Goal: Task Accomplishment & Management: Use online tool/utility

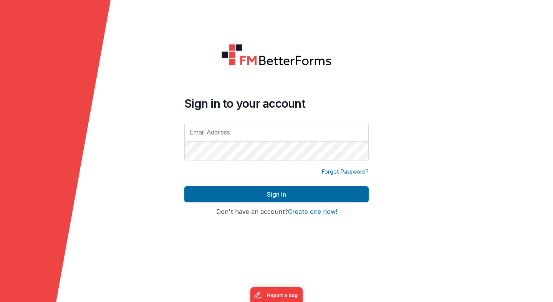
type input "[PERSON_NAME][EMAIL_ADDRESS][PERSON_NAME][DOMAIN_NAME]"
click at [184, 186] on button "Sign In" at bounding box center [276, 194] width 184 height 16
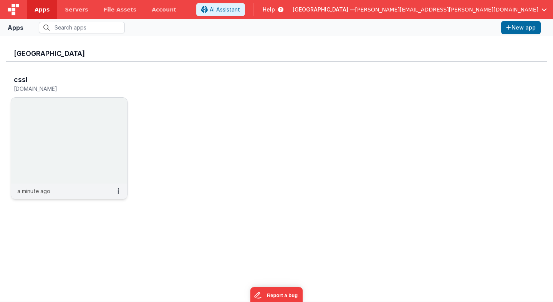
click at [101, 122] on img at bounding box center [69, 141] width 116 height 86
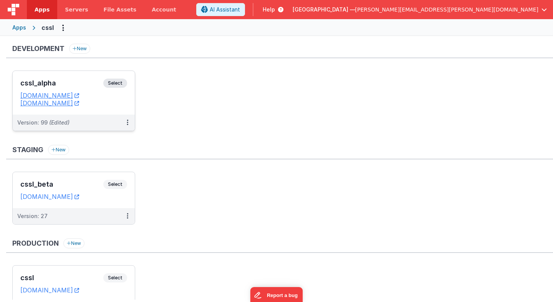
click at [119, 84] on span "Select" at bounding box center [115, 83] width 24 height 9
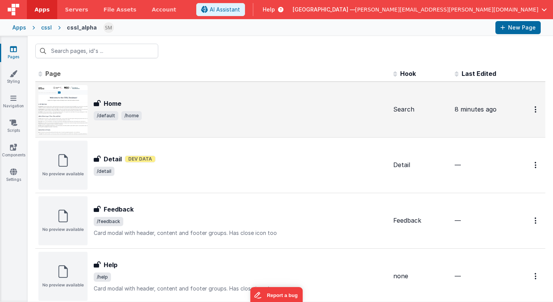
click at [118, 106] on h3 "Home" at bounding box center [113, 103] width 18 height 9
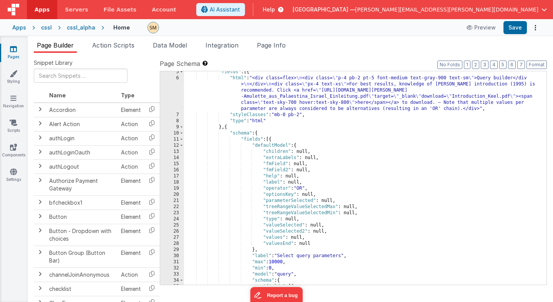
scroll to position [26, 0]
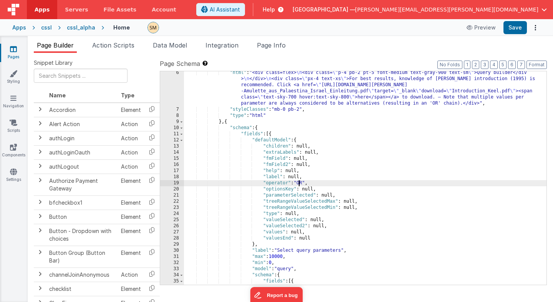
click at [297, 186] on div ""html" : "<div class=flex> \n <div class= \" p-4 pb-2 pt-5 font-medium text-gra…" at bounding box center [365, 213] width 362 height 287
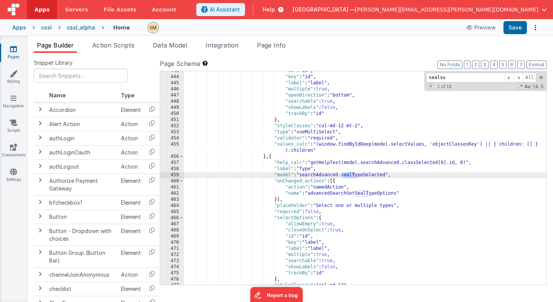
scroll to position [2957, 0]
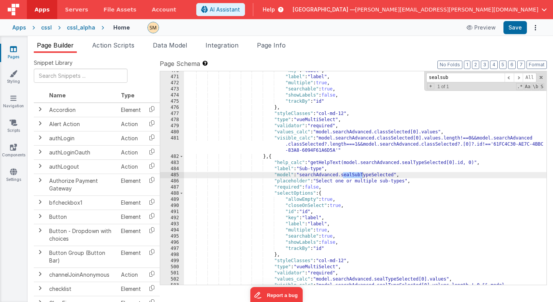
type input "sealsub"
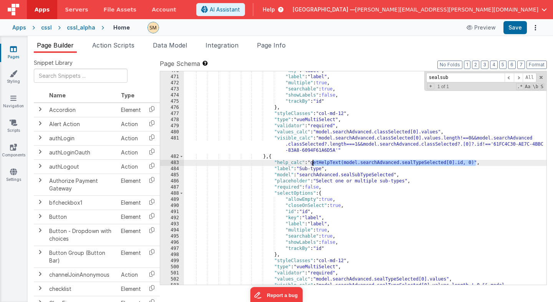
drag, startPoint x: 476, startPoint y: 162, endPoint x: 313, endPoint y: 161, distance: 162.7
click at [313, 161] on div ""key" : "label" , "label" : "label" , "multiple" : true , "searchable" : true ,…" at bounding box center [365, 184] width 362 height 232
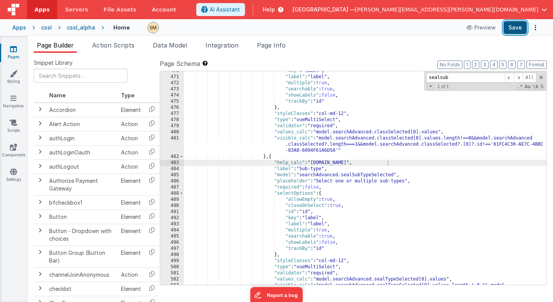
click at [514, 29] on button "Save" at bounding box center [514, 27] width 23 height 13
click at [323, 159] on div ""key" : "label" , "label" : "label" , "multiple" : true , "searchable" : true ,…" at bounding box center [365, 184] width 362 height 232
click at [345, 164] on div ""key" : "label" , "label" : "label" , "multiple" : true , "searchable" : true ,…" at bounding box center [365, 184] width 362 height 232
click at [350, 173] on div ""key" : "label" , "label" : "label" , "multiple" : true , "searchable" : true ,…" at bounding box center [365, 184] width 362 height 232
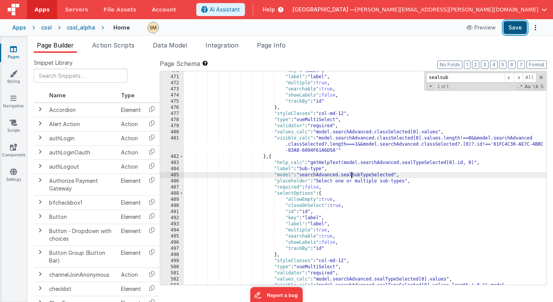
click at [516, 28] on button "Save" at bounding box center [514, 27] width 23 height 13
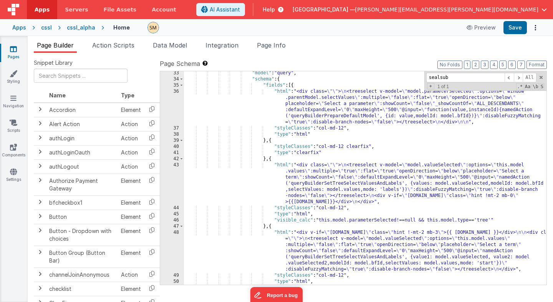
scroll to position [0, 0]
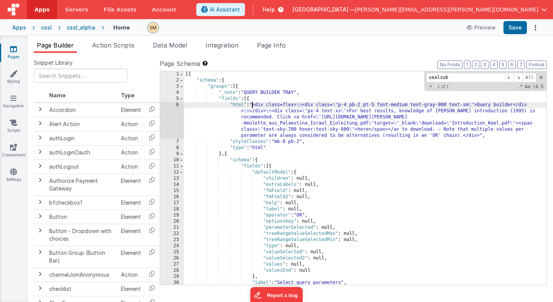
click at [251, 107] on div "[{ "schema" : { "groups" : [{ "_note" : "QUERY BUILDER TRAY" , "fields" : [{ "h…" at bounding box center [365, 184] width 362 height 226
click at [249, 122] on div "[{ "schema" : { "groups" : [{ "_note" : "QUERY BUILDER TRAY" , "fields" : [{ "h…" at bounding box center [365, 184] width 362 height 226
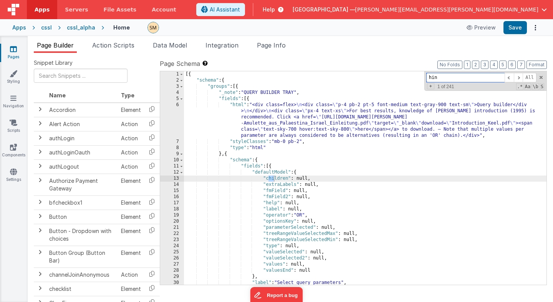
scroll to position [135, 0]
type input "hint"
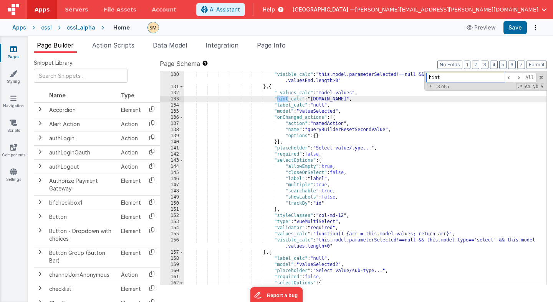
scroll to position [838, 0]
